Goal: Task Accomplishment & Management: Use online tool/utility

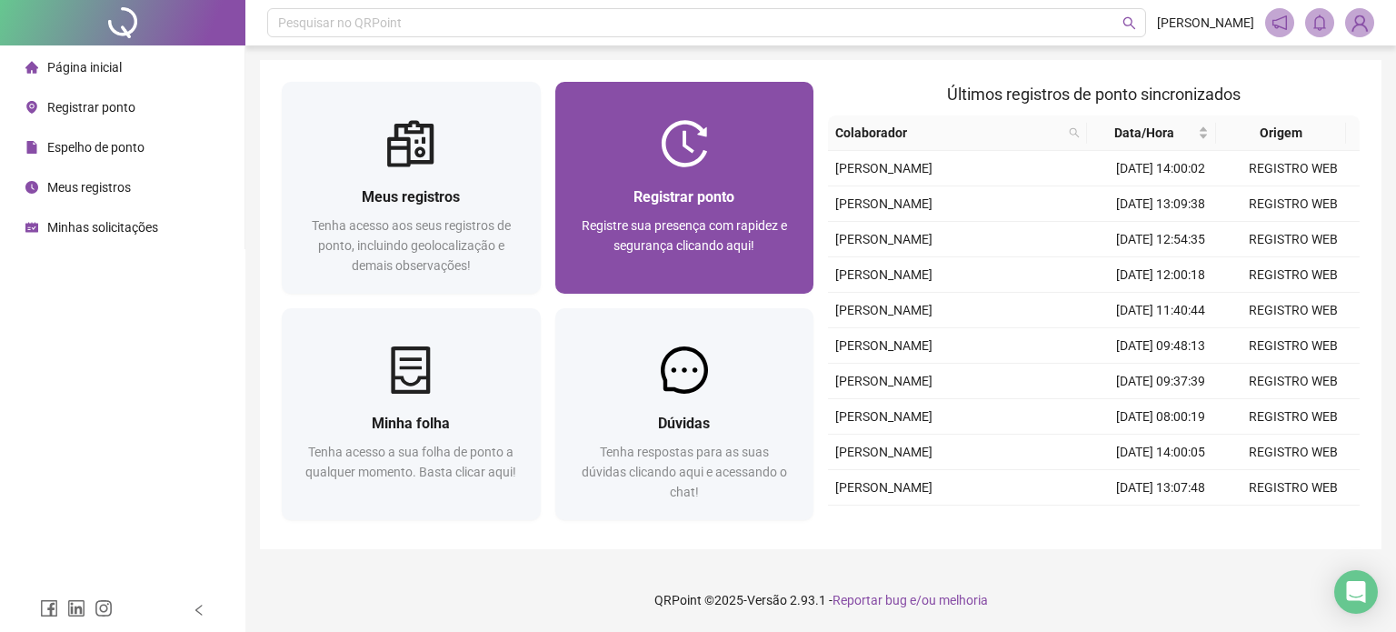
click at [720, 158] on div at bounding box center [684, 143] width 259 height 47
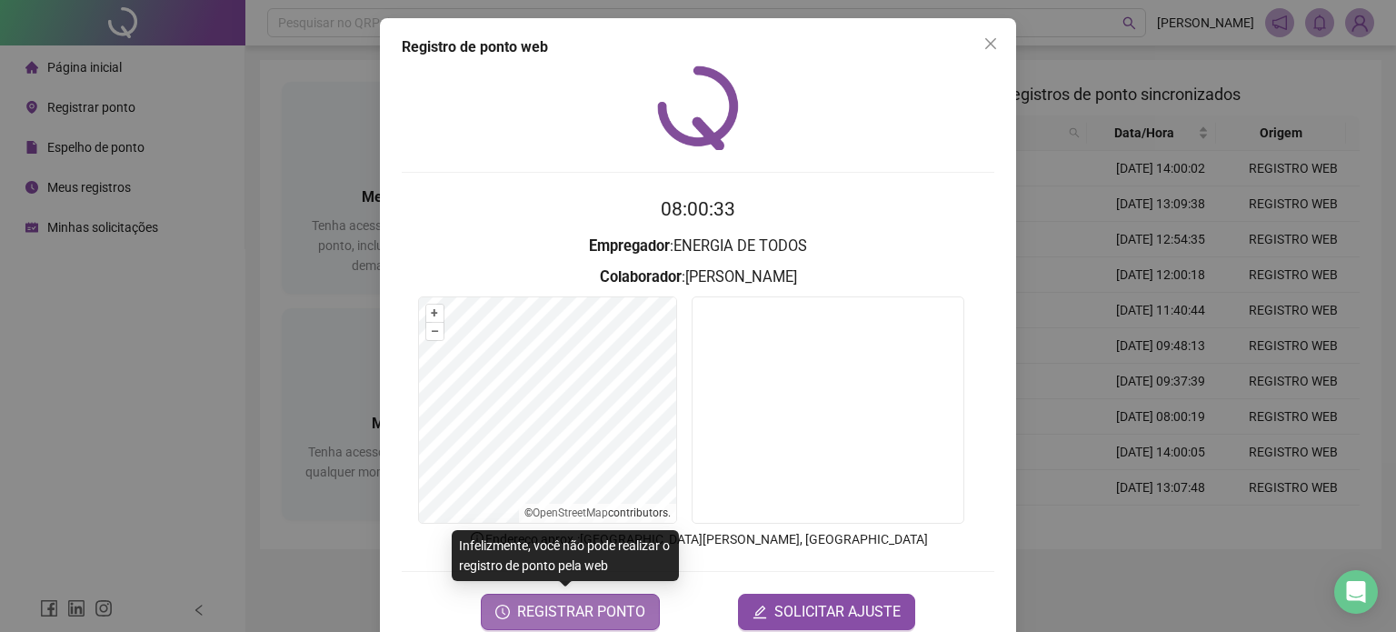
click at [573, 610] on span "REGISTRAR PONTO" at bounding box center [581, 612] width 128 height 22
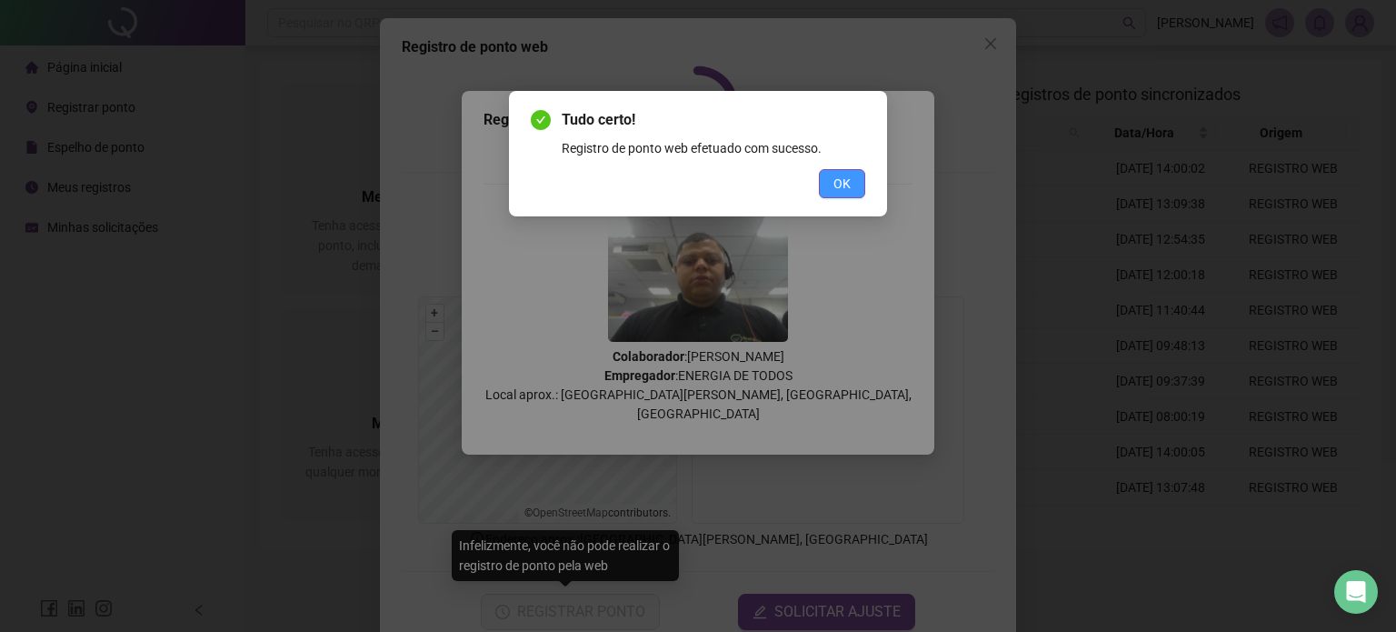
click at [852, 188] on button "OK" at bounding box center [842, 183] width 46 height 29
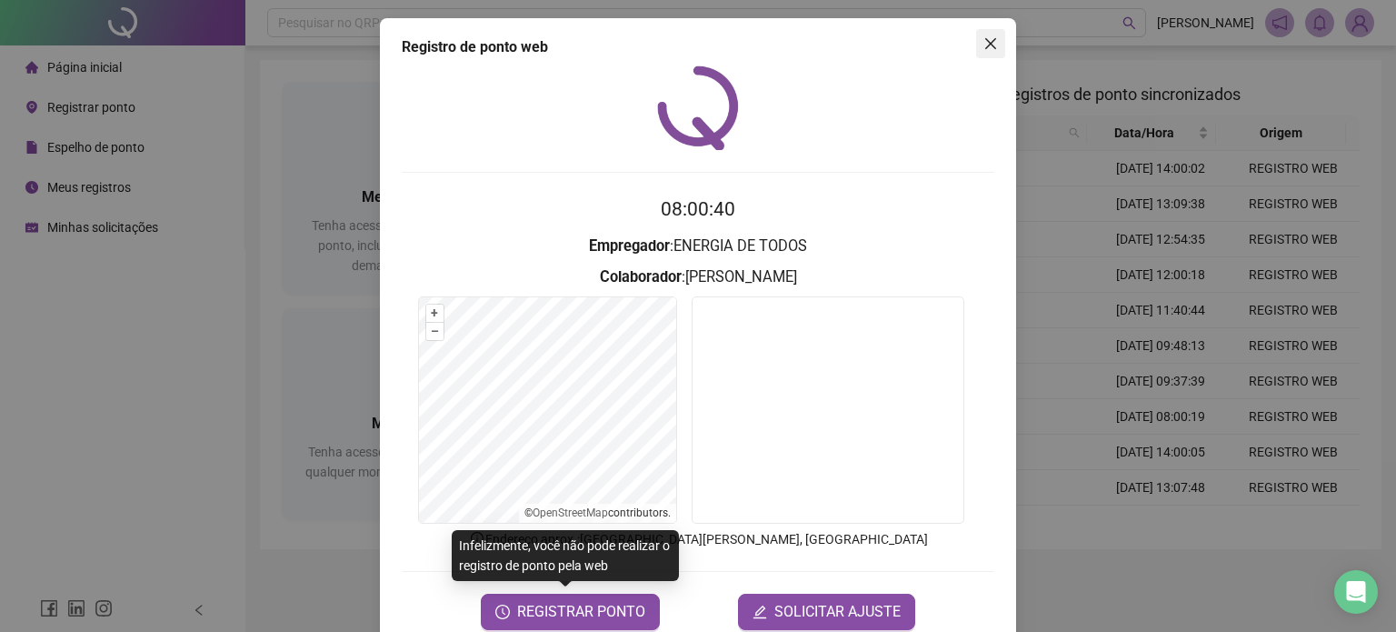
click at [981, 51] on button "Close" at bounding box center [990, 43] width 29 height 29
